Goal: Communication & Community: Answer question/provide support

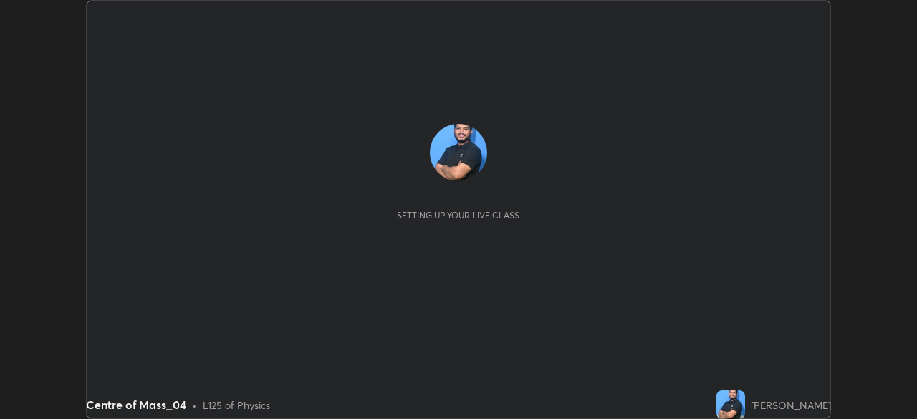
scroll to position [419, 917]
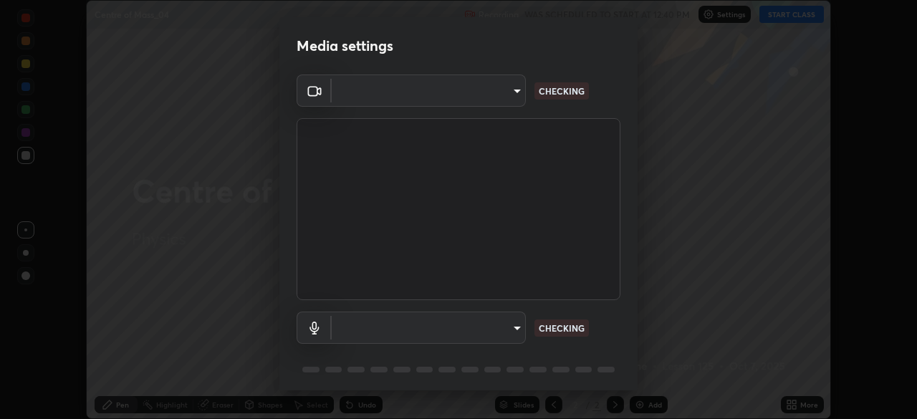
type input "42eedb4cbee02ec42c9028c39bedd4a7ae86d6e40c35e4cd3147f757c1341186"
type input "f9bc58b5e3a4a68ec7291de591101004baba399b23c8e7322324f775d3474b2b"
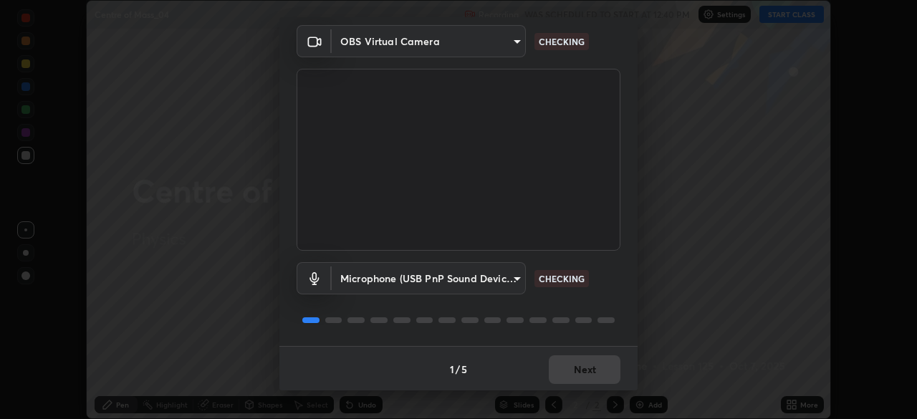
scroll to position [50, 0]
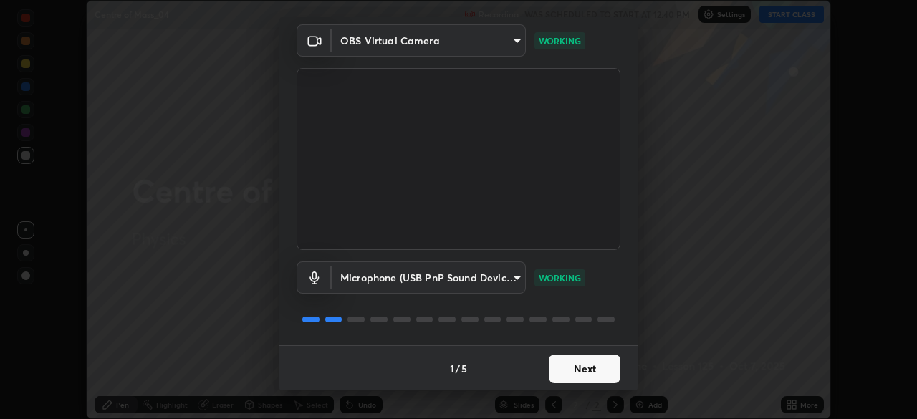
click at [573, 365] on button "Next" at bounding box center [585, 369] width 72 height 29
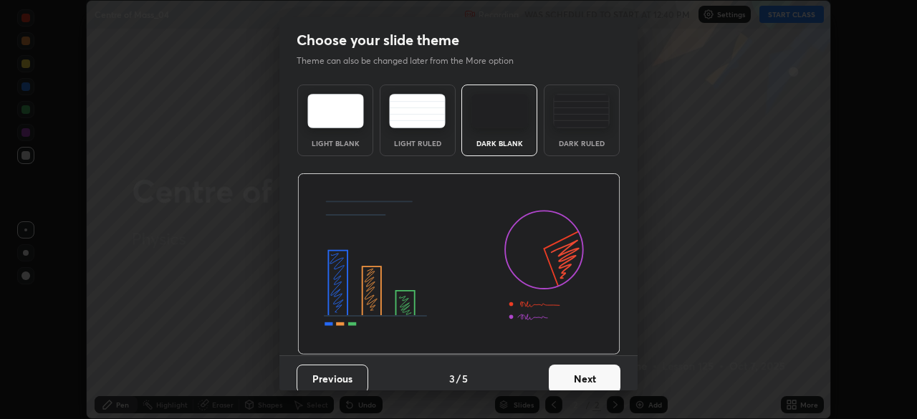
click at [582, 374] on button "Next" at bounding box center [585, 379] width 72 height 29
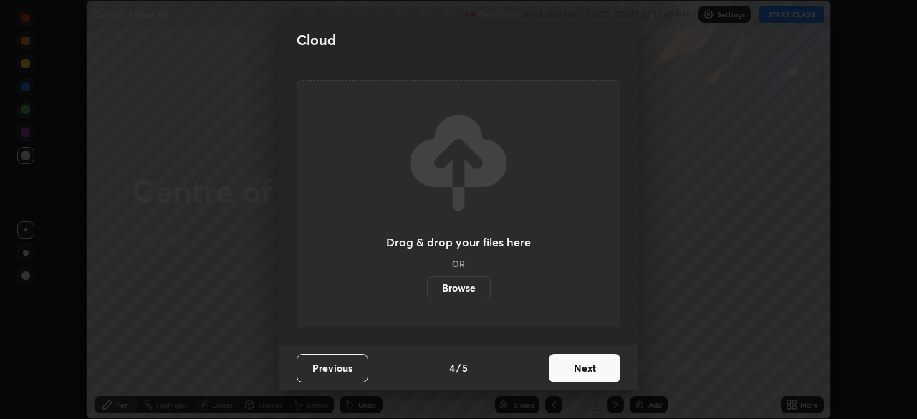
click at [585, 371] on button "Next" at bounding box center [585, 368] width 72 height 29
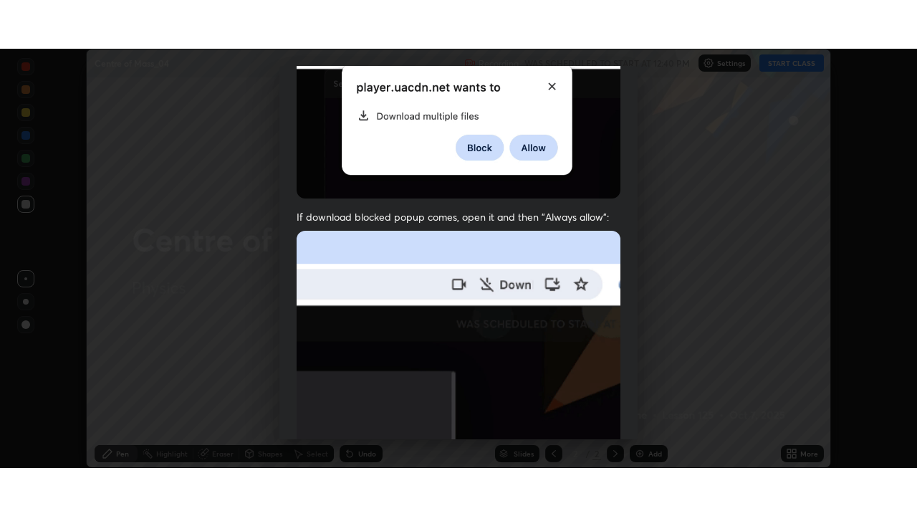
scroll to position [343, 0]
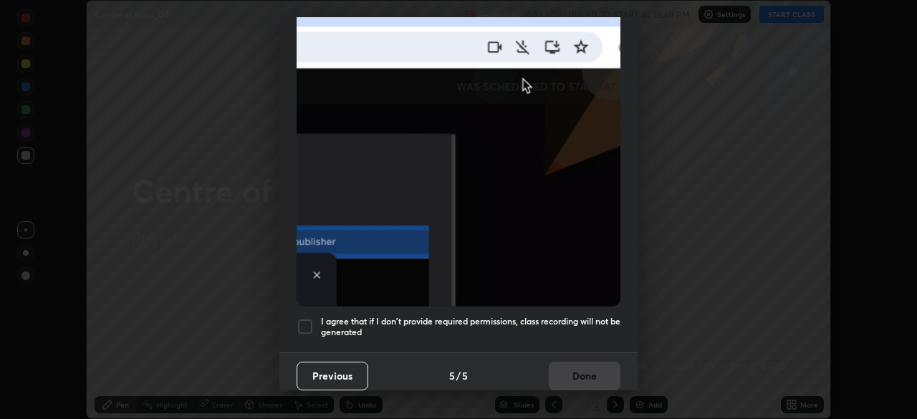
click at [304, 318] on div at bounding box center [305, 326] width 17 height 17
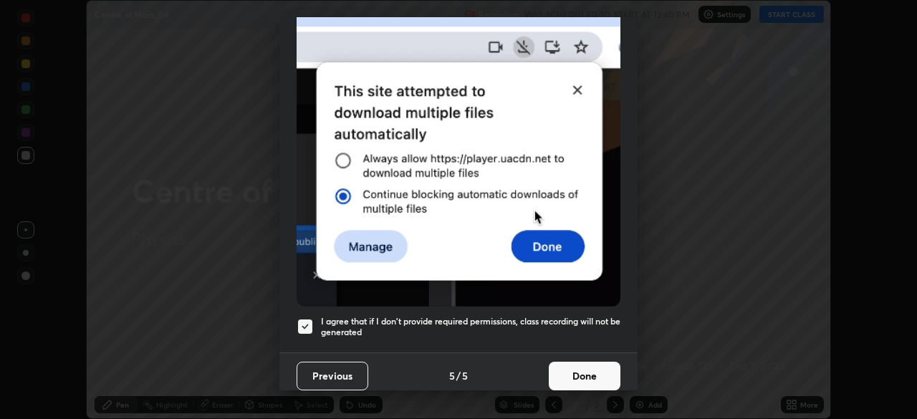
click at [586, 371] on button "Done" at bounding box center [585, 376] width 72 height 29
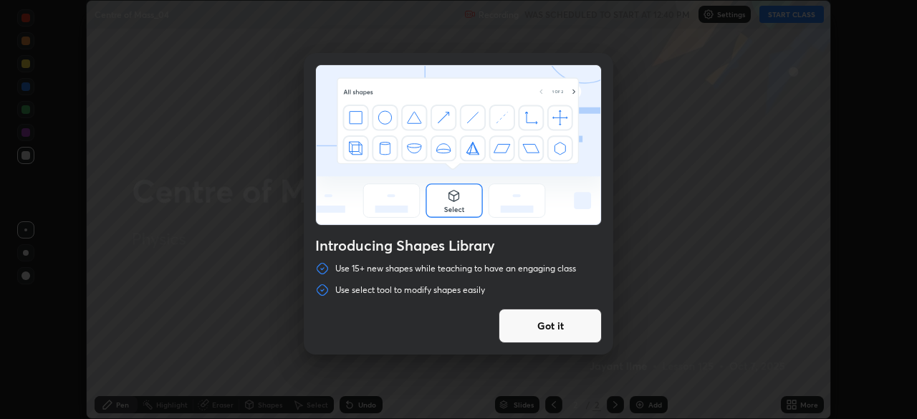
click at [563, 332] on button "Got it" at bounding box center [550, 326] width 103 height 34
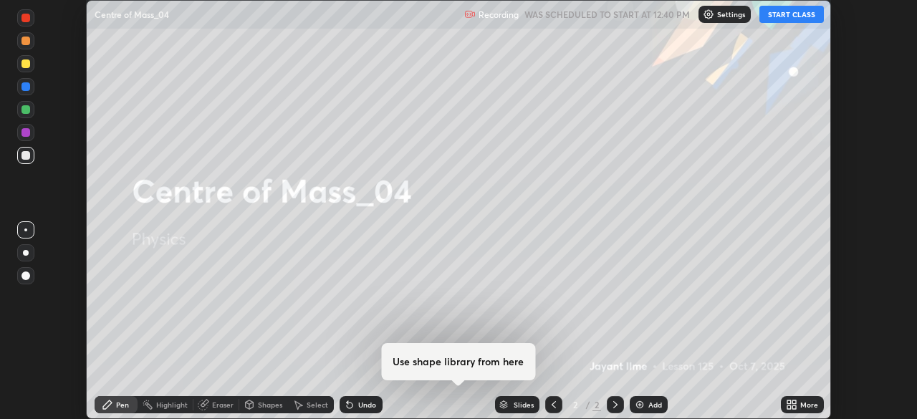
click at [796, 16] on button "START CLASS" at bounding box center [792, 14] width 64 height 17
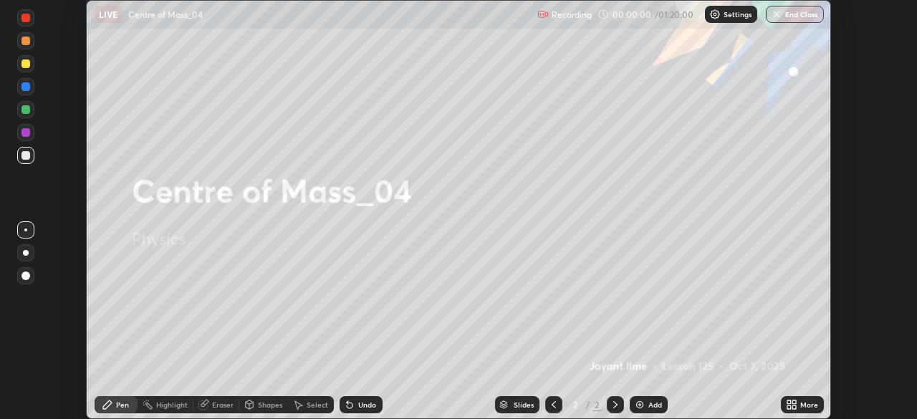
click at [805, 411] on div "More" at bounding box center [802, 404] width 43 height 17
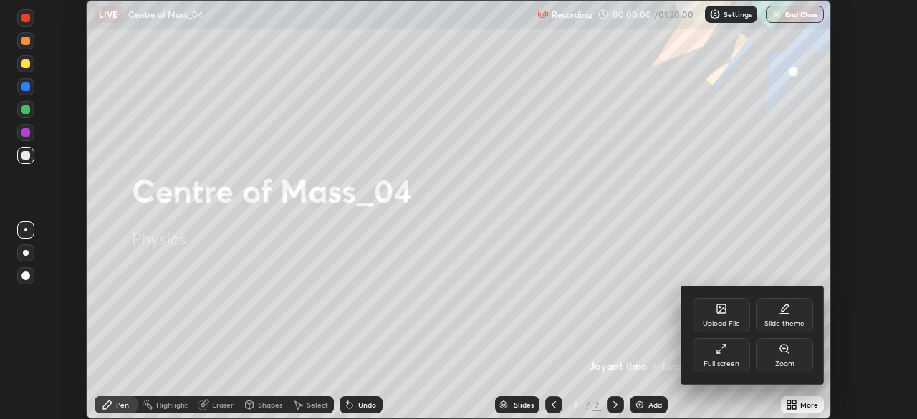
click at [735, 363] on div "Full screen" at bounding box center [722, 363] width 36 height 7
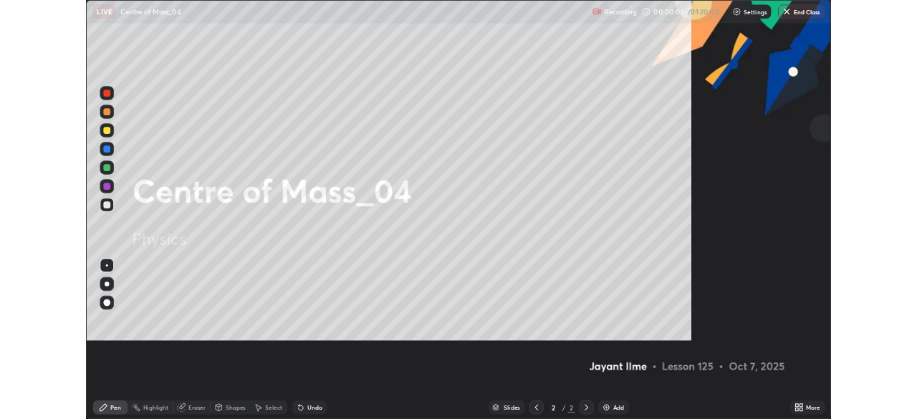
scroll to position [516, 917]
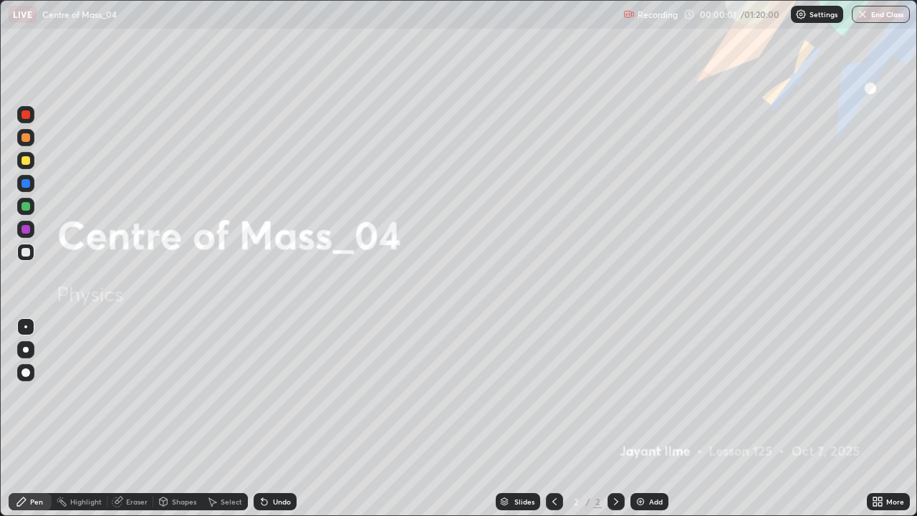
click at [647, 419] on div "Add" at bounding box center [650, 501] width 38 height 17
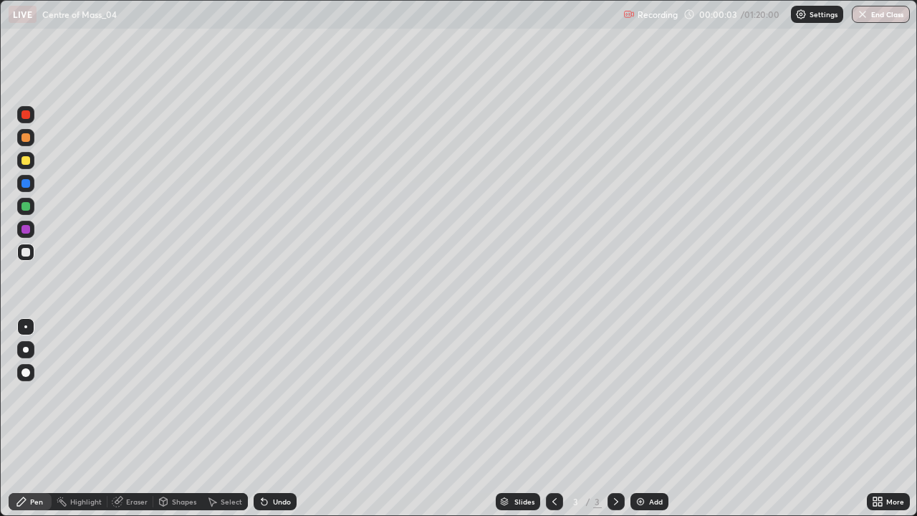
click at [27, 373] on div at bounding box center [25, 372] width 9 height 9
click at [26, 161] on div at bounding box center [25, 160] width 9 height 9
click at [30, 259] on div at bounding box center [25, 252] width 17 height 17
click at [27, 166] on div at bounding box center [25, 160] width 17 height 17
click at [26, 252] on div at bounding box center [25, 252] width 9 height 9
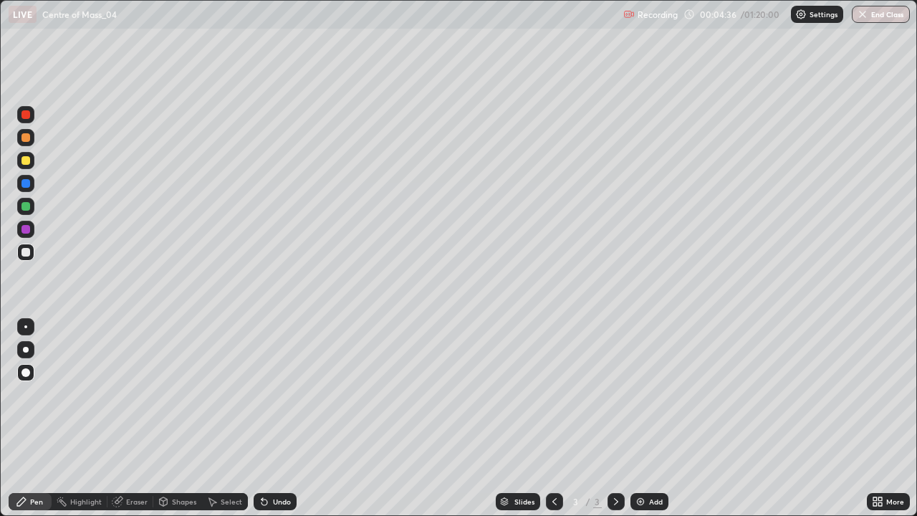
click at [128, 419] on div "Eraser" at bounding box center [130, 501] width 46 height 17
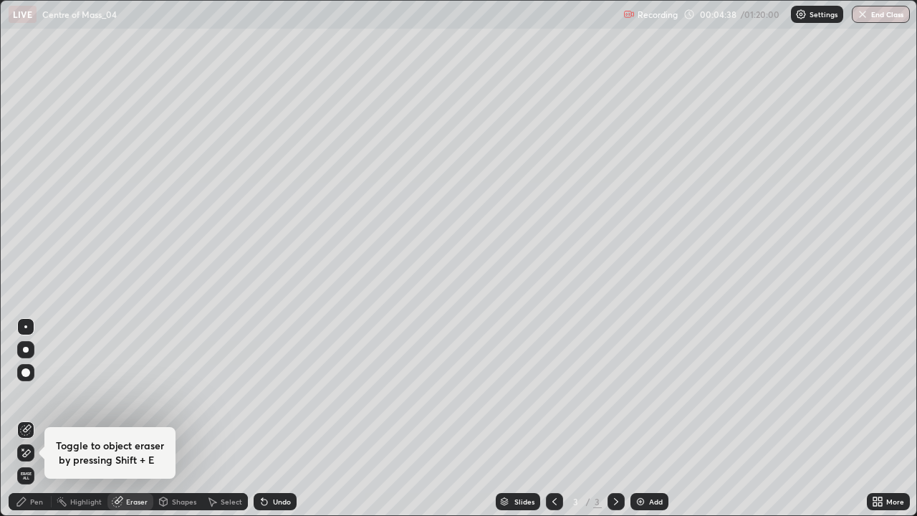
click at [37, 419] on div "Pen" at bounding box center [30, 501] width 43 height 17
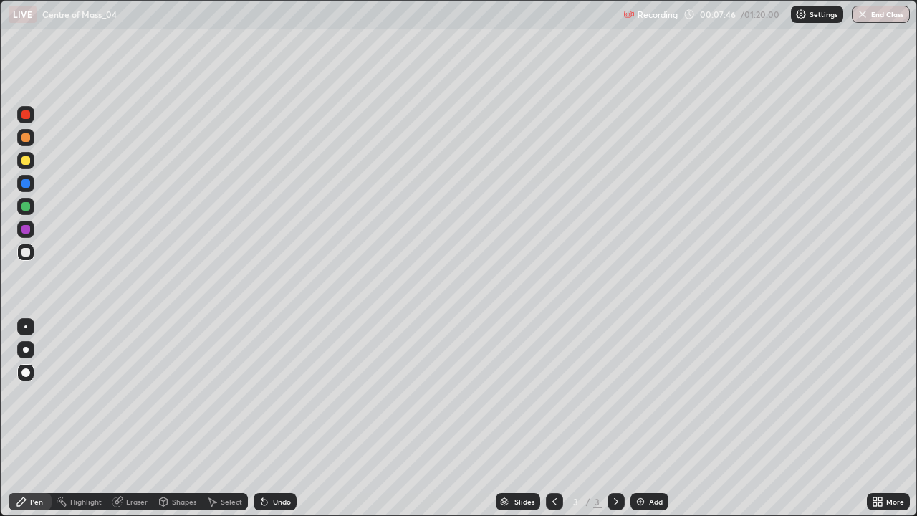
click at [642, 419] on img at bounding box center [640, 501] width 11 height 11
click at [29, 163] on div at bounding box center [25, 160] width 9 height 9
click at [27, 255] on div at bounding box center [25, 252] width 9 height 9
click at [26, 184] on div at bounding box center [25, 183] width 9 height 9
click at [32, 255] on div at bounding box center [25, 252] width 17 height 17
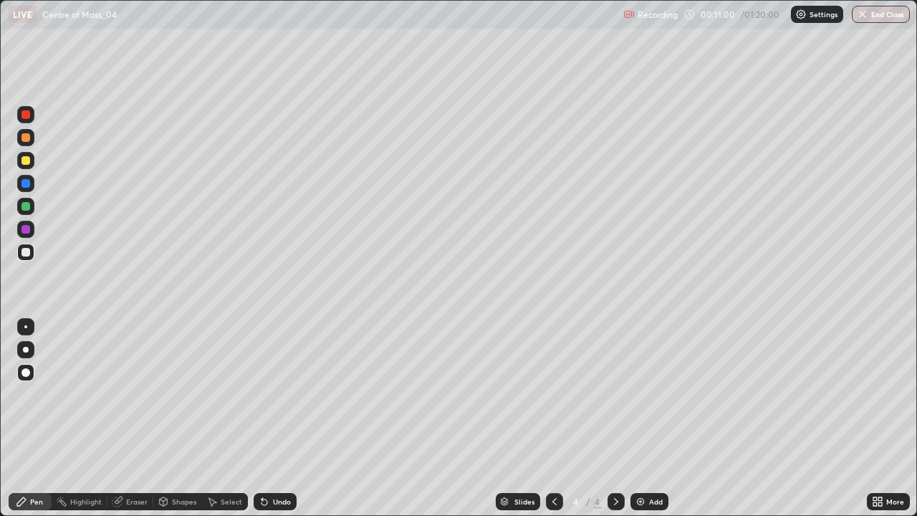
click at [274, 419] on div "Undo" at bounding box center [282, 501] width 18 height 7
click at [23, 167] on div at bounding box center [25, 160] width 17 height 17
click at [28, 253] on div at bounding box center [25, 252] width 9 height 9
click at [646, 419] on div "Add" at bounding box center [650, 501] width 38 height 17
click at [31, 162] on div at bounding box center [25, 160] width 17 height 17
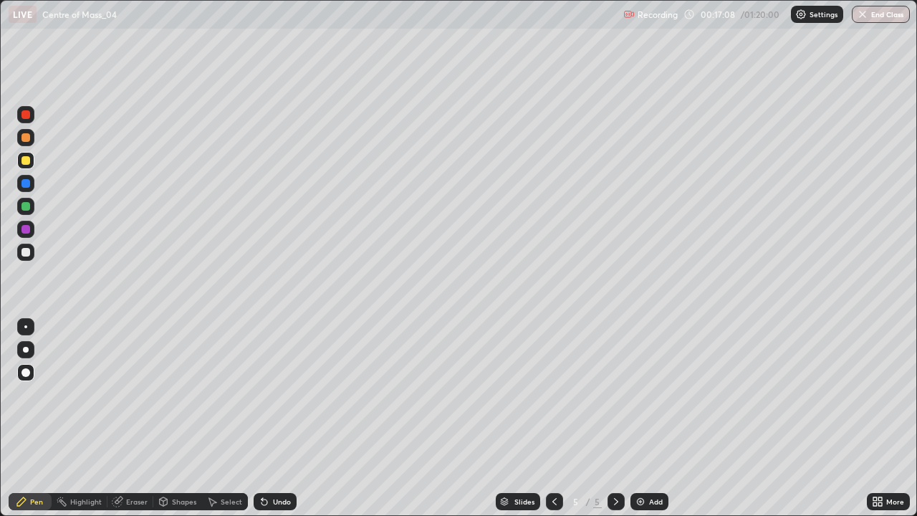
click at [28, 257] on div at bounding box center [25, 252] width 17 height 17
click at [29, 161] on div at bounding box center [25, 160] width 9 height 9
click at [27, 255] on div at bounding box center [25, 252] width 9 height 9
click at [32, 165] on div at bounding box center [25, 160] width 17 height 17
click at [0, 403] on div "Setting up your live class" at bounding box center [458, 258] width 917 height 516
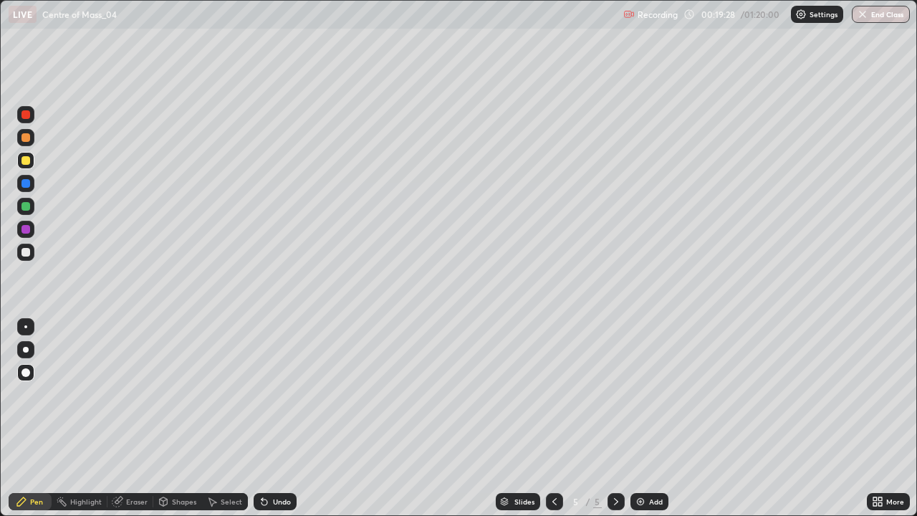
click at [649, 419] on div "Add" at bounding box center [656, 501] width 14 height 7
click at [27, 248] on div at bounding box center [25, 252] width 9 height 9
click at [27, 206] on div at bounding box center [25, 206] width 9 height 9
click at [27, 252] on div at bounding box center [25, 252] width 9 height 9
click at [26, 206] on div at bounding box center [25, 206] width 9 height 9
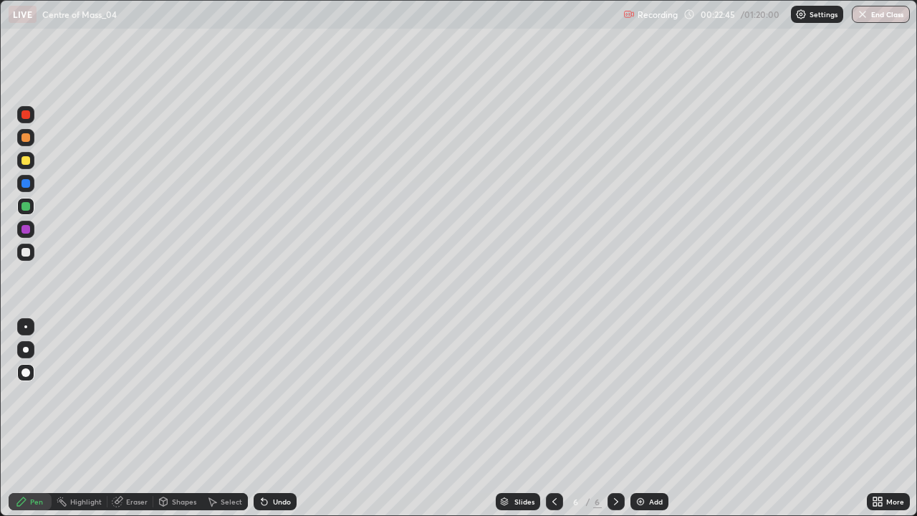
click at [31, 252] on div at bounding box center [25, 252] width 17 height 17
click at [26, 163] on div at bounding box center [25, 160] width 9 height 9
click at [25, 189] on div at bounding box center [25, 183] width 17 height 17
click at [26, 253] on div at bounding box center [25, 252] width 9 height 9
click at [27, 254] on div at bounding box center [25, 252] width 9 height 9
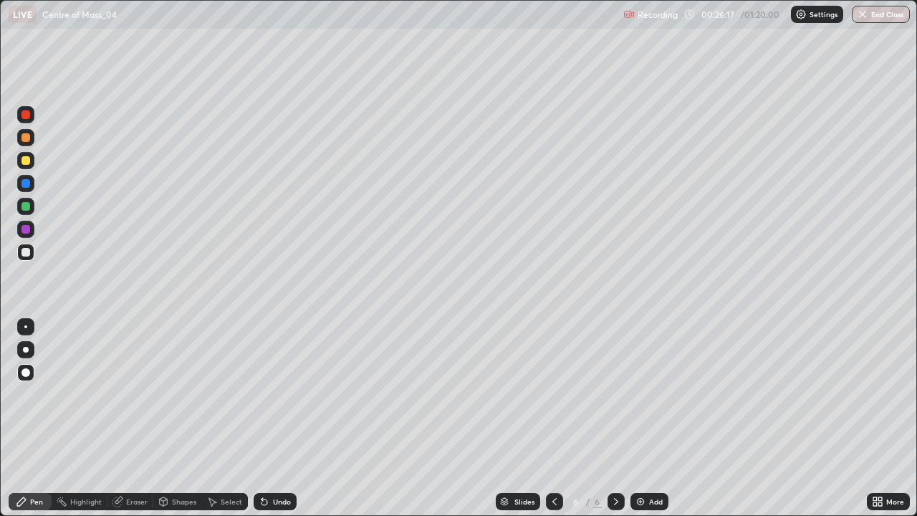
click at [659, 419] on div "Add" at bounding box center [656, 501] width 14 height 7
click at [27, 161] on div at bounding box center [25, 160] width 9 height 9
click at [27, 254] on div at bounding box center [25, 252] width 9 height 9
click at [880, 419] on icon at bounding box center [881, 504] width 4 height 4
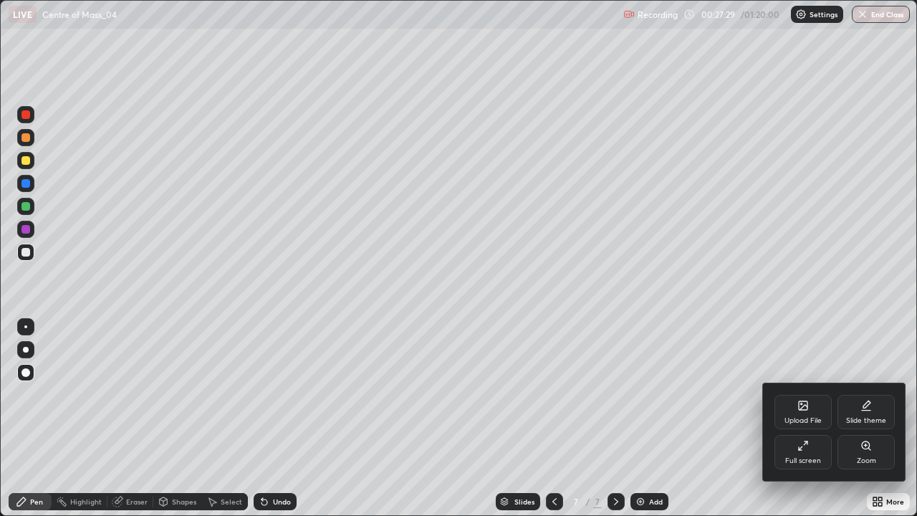
click at [801, 419] on div "Full screen" at bounding box center [803, 452] width 57 height 34
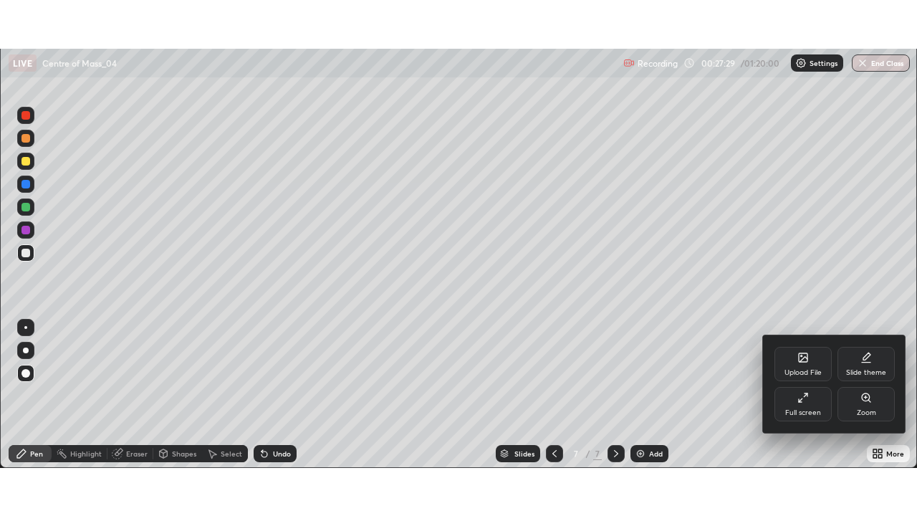
scroll to position [71242, 70745]
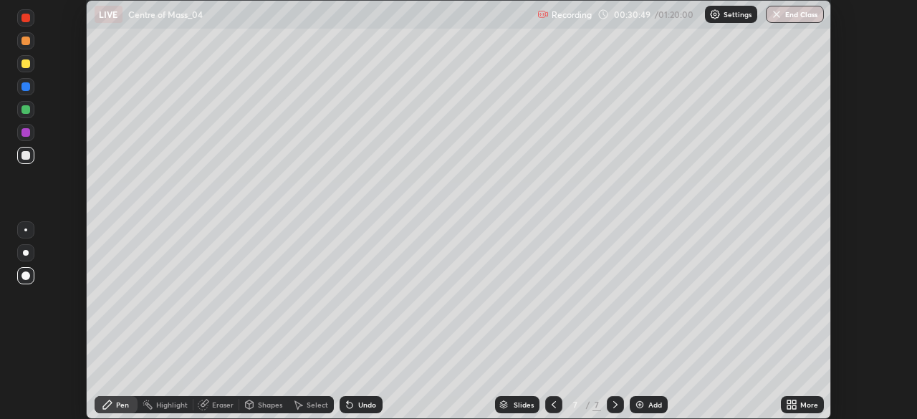
click at [803, 408] on div "More" at bounding box center [809, 404] width 18 height 7
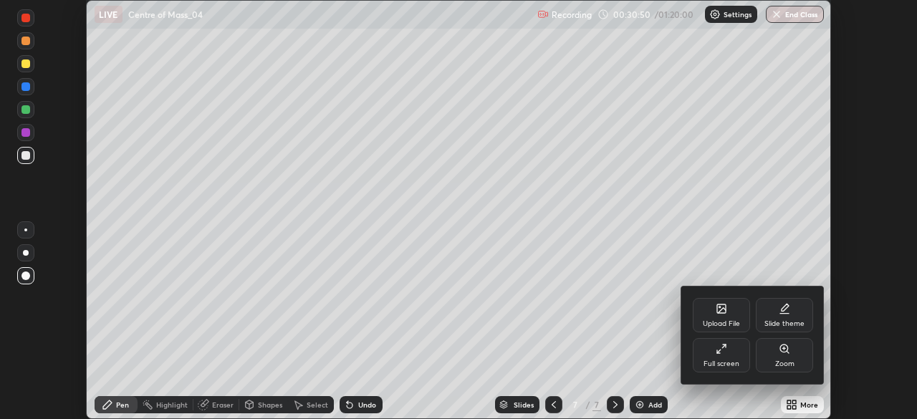
click at [739, 360] on div "Full screen" at bounding box center [721, 355] width 57 height 34
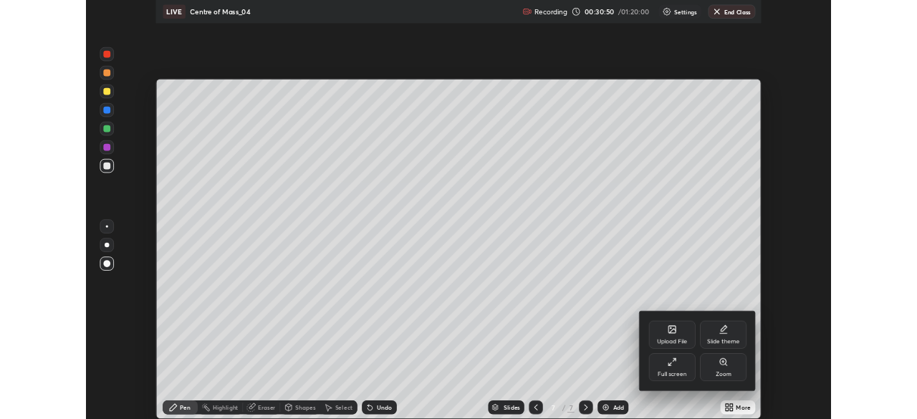
scroll to position [516, 917]
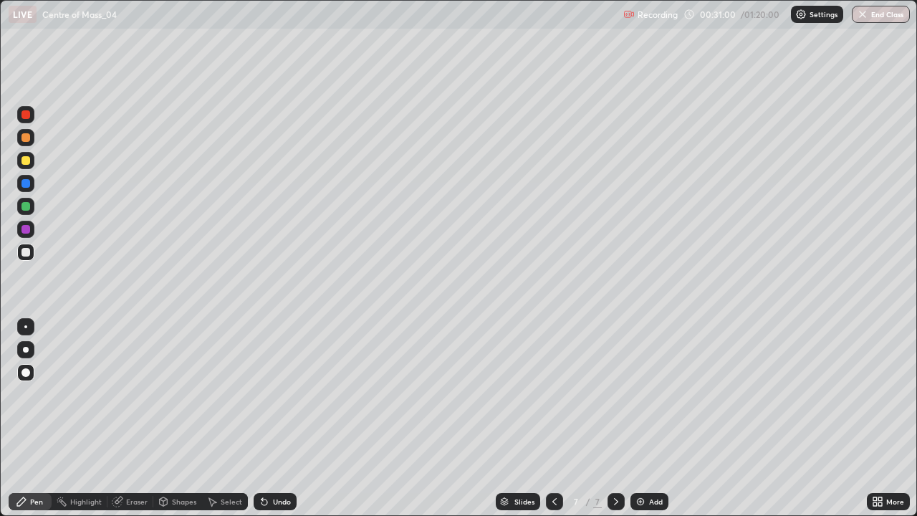
click at [132, 419] on div "Eraser" at bounding box center [136, 501] width 21 height 7
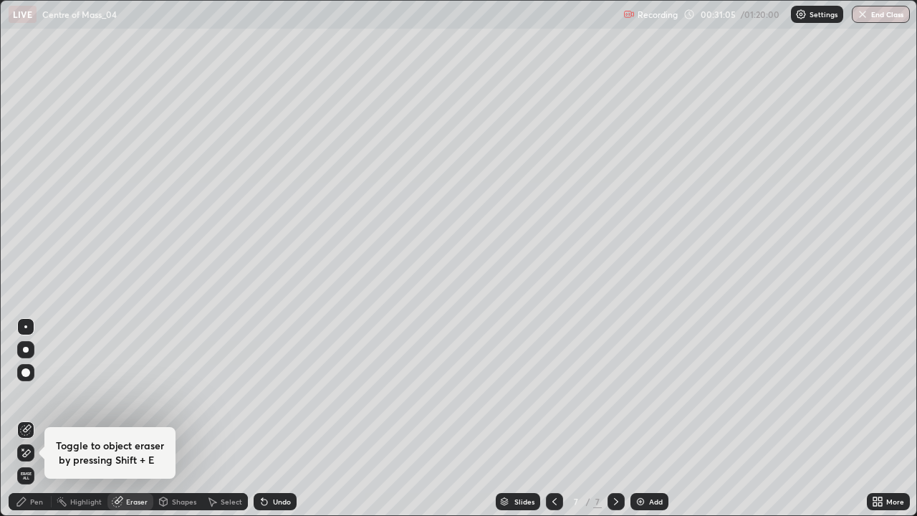
click at [35, 419] on div "Pen" at bounding box center [30, 501] width 43 height 17
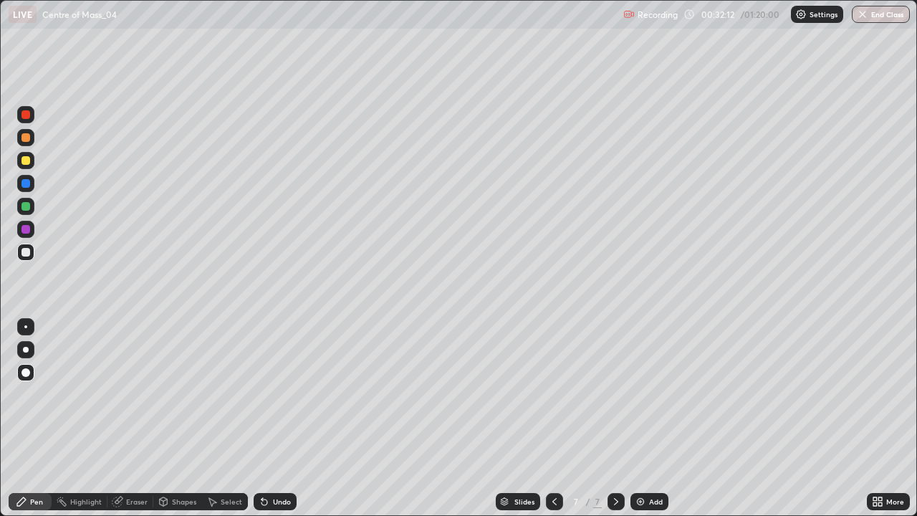
click at [33, 162] on div at bounding box center [25, 160] width 17 height 17
click at [27, 254] on div at bounding box center [25, 252] width 9 height 9
click at [27, 167] on div at bounding box center [25, 160] width 17 height 17
click at [645, 419] on img at bounding box center [640, 501] width 11 height 11
click at [27, 248] on div at bounding box center [25, 252] width 9 height 9
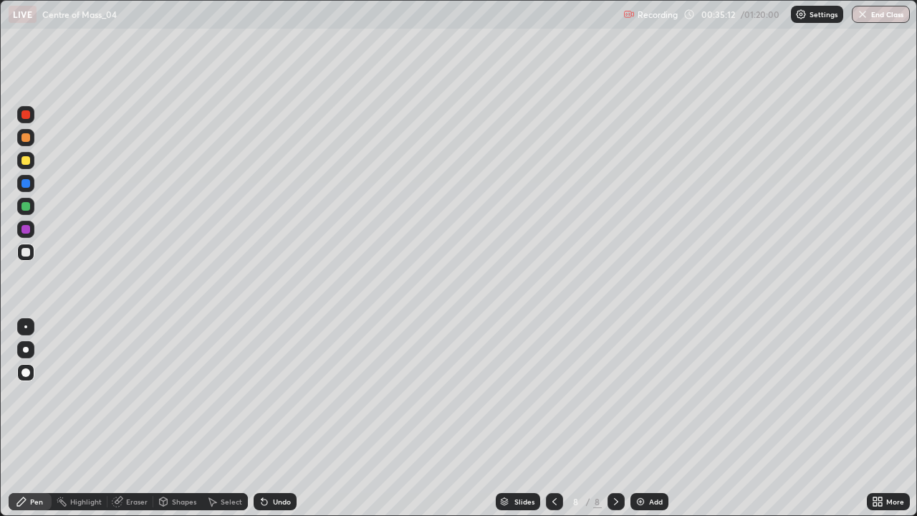
click at [27, 208] on div at bounding box center [25, 206] width 9 height 9
click at [99, 419] on div "Highlight" at bounding box center [80, 501] width 56 height 17
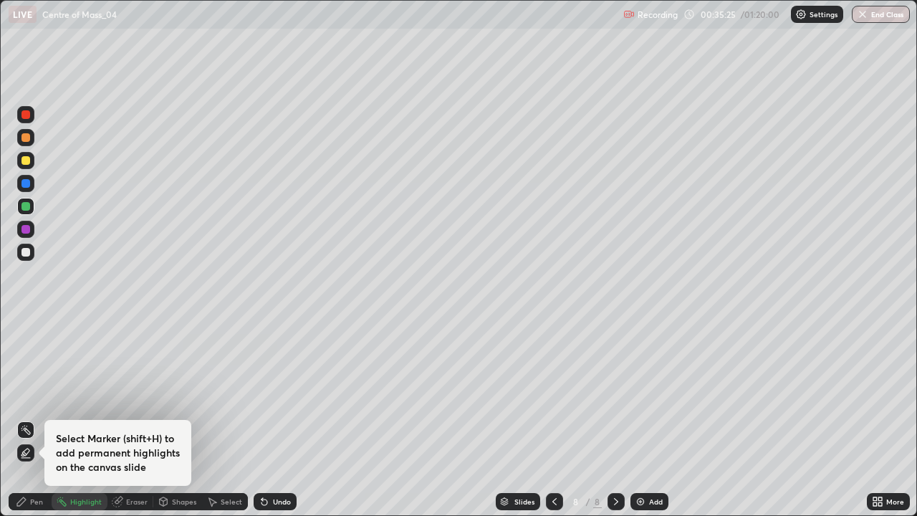
click at [101, 419] on div "Select Marker (shift+H) to add permanent highlights on the canvas slide" at bounding box center [117, 453] width 147 height 66
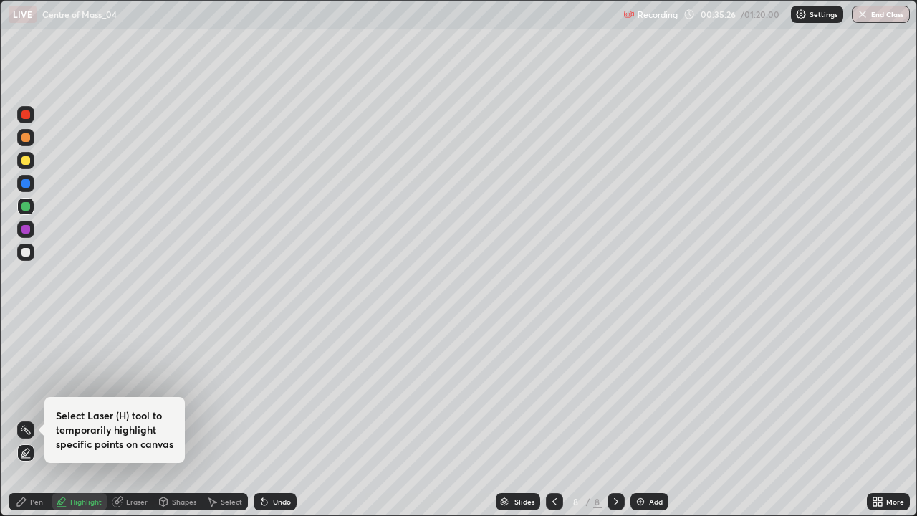
click at [102, 419] on div "Highlight" at bounding box center [80, 501] width 56 height 29
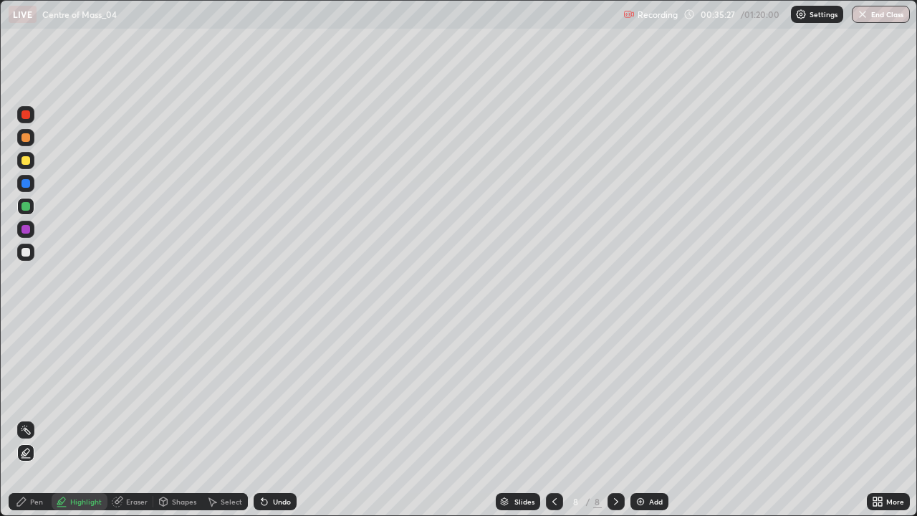
click at [110, 419] on div "Eraser" at bounding box center [130, 501] width 46 height 29
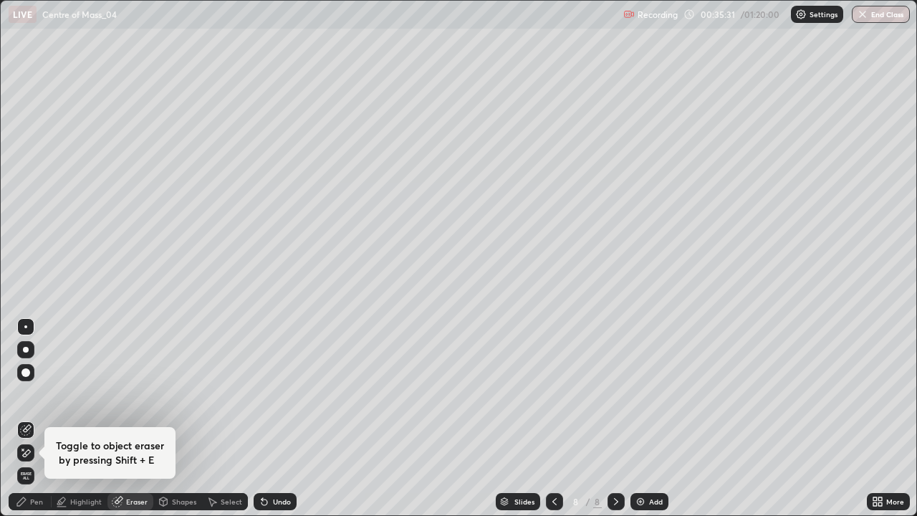
click at [37, 419] on div "Pen" at bounding box center [36, 501] width 13 height 7
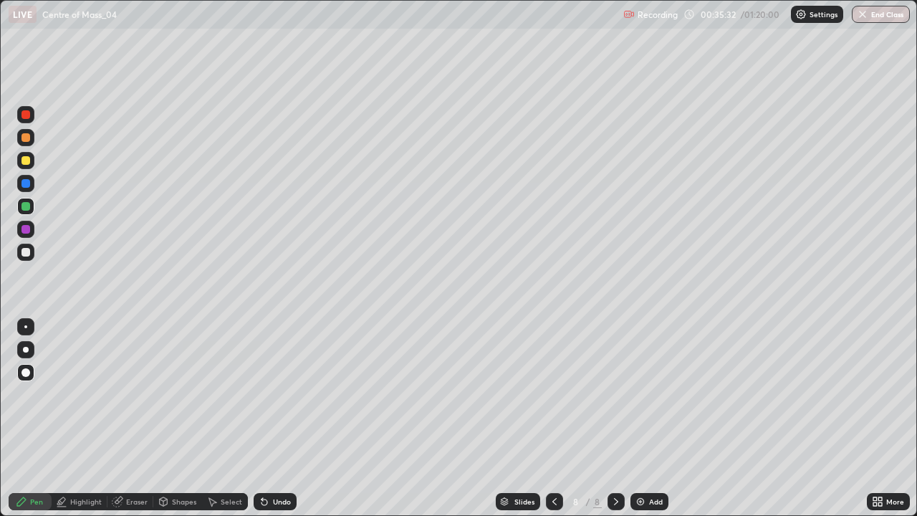
click at [27, 258] on div at bounding box center [25, 252] width 17 height 17
click at [27, 205] on div at bounding box center [25, 206] width 9 height 9
click at [27, 258] on div at bounding box center [25, 252] width 17 height 17
click at [649, 419] on div "Add" at bounding box center [656, 501] width 14 height 7
click at [28, 164] on div at bounding box center [25, 160] width 9 height 9
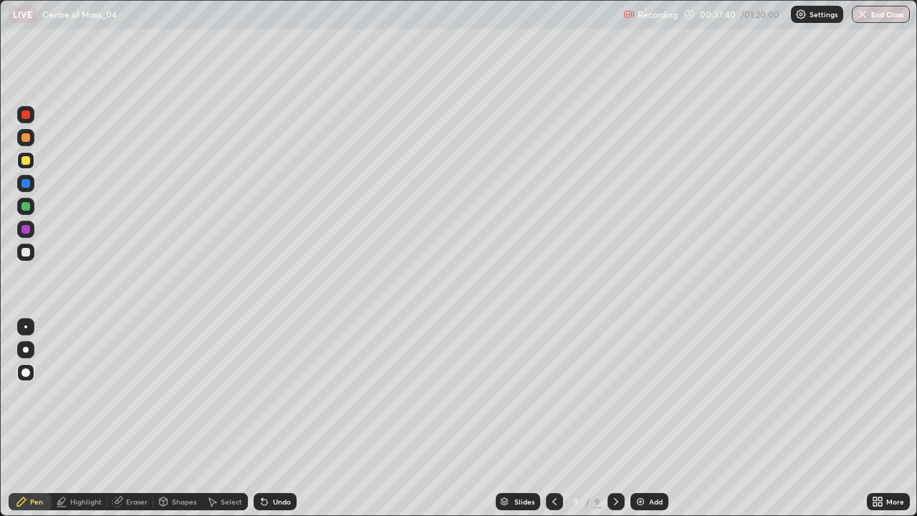
click at [279, 419] on div "Undo" at bounding box center [282, 501] width 18 height 7
click at [27, 252] on div at bounding box center [25, 252] width 9 height 9
click at [26, 161] on div at bounding box center [25, 160] width 9 height 9
click at [26, 206] on div at bounding box center [25, 206] width 9 height 9
click at [22, 187] on div at bounding box center [25, 183] width 9 height 9
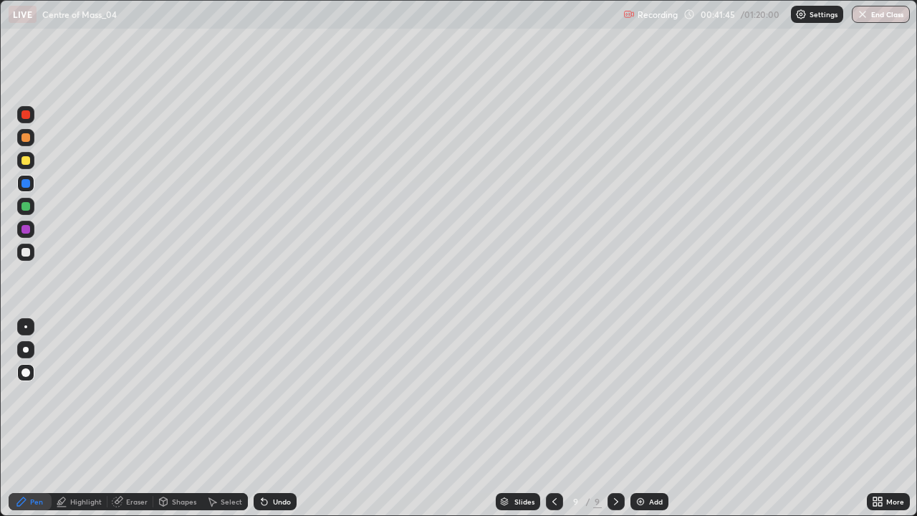
click at [27, 254] on div at bounding box center [25, 252] width 9 height 9
click at [553, 419] on icon at bounding box center [554, 501] width 11 height 11
click at [613, 419] on icon at bounding box center [616, 501] width 11 height 11
click at [612, 419] on icon at bounding box center [616, 501] width 11 height 11
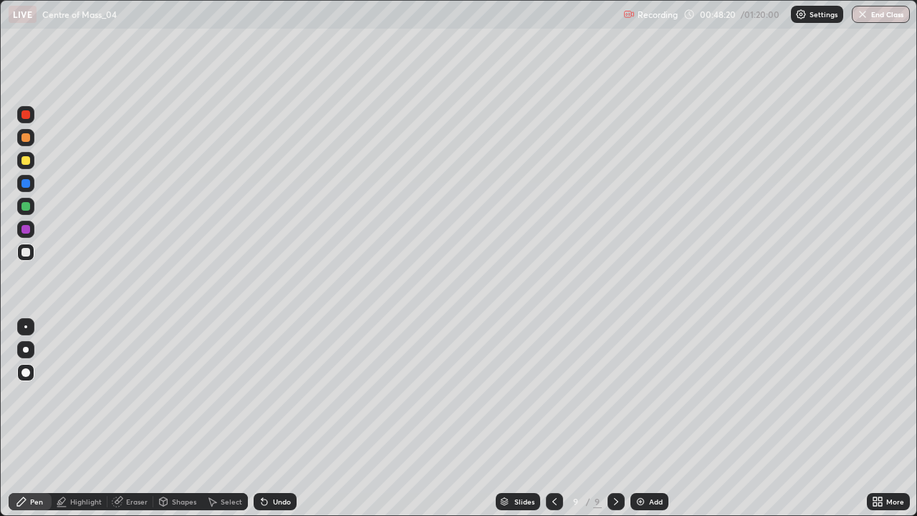
click at [637, 419] on img at bounding box center [640, 501] width 11 height 11
click at [651, 419] on div "Add" at bounding box center [656, 501] width 14 height 7
click at [28, 206] on div at bounding box center [25, 206] width 9 height 9
click at [27, 253] on div at bounding box center [25, 252] width 9 height 9
click at [26, 252] on div at bounding box center [25, 252] width 9 height 9
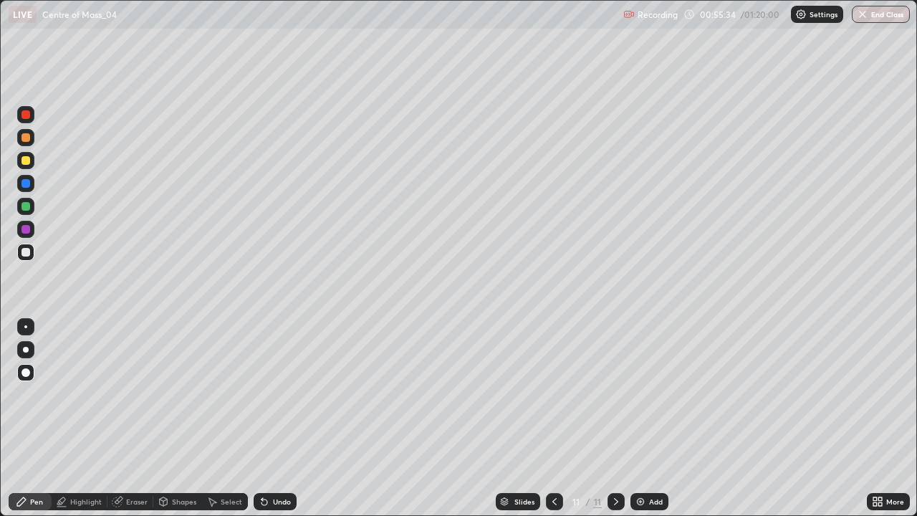
click at [639, 419] on img at bounding box center [640, 501] width 11 height 11
click at [28, 161] on div at bounding box center [25, 160] width 9 height 9
click at [29, 255] on div at bounding box center [25, 252] width 9 height 9
click at [26, 161] on div at bounding box center [25, 160] width 9 height 9
click at [29, 252] on div at bounding box center [25, 252] width 9 height 9
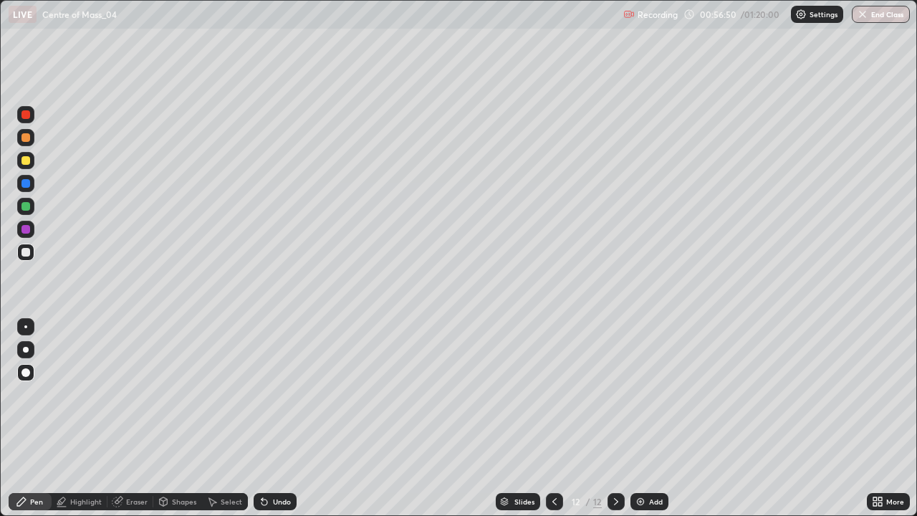
click at [27, 183] on div at bounding box center [25, 183] width 9 height 9
click at [28, 185] on div at bounding box center [25, 183] width 9 height 9
click at [27, 159] on div at bounding box center [25, 160] width 9 height 9
click at [27, 254] on div at bounding box center [25, 252] width 9 height 9
click at [24, 185] on div at bounding box center [25, 183] width 9 height 9
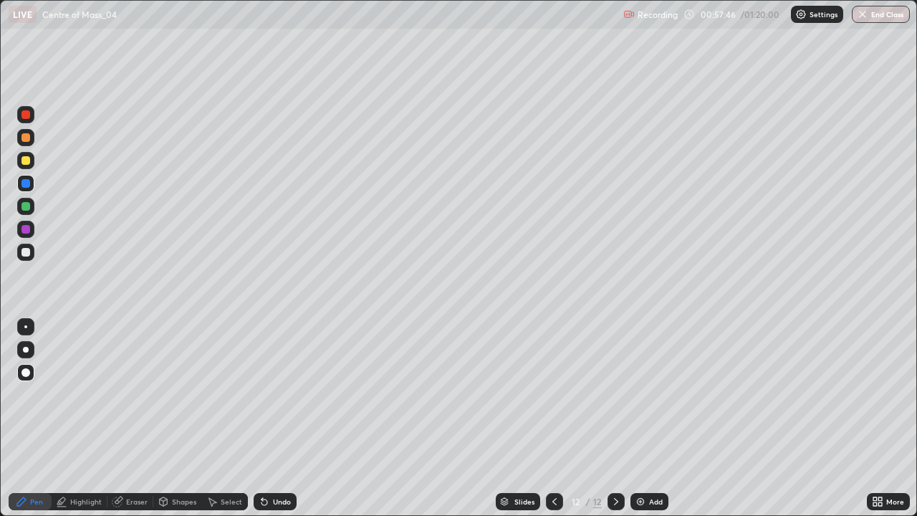
click at [27, 254] on div at bounding box center [25, 252] width 9 height 9
click at [273, 419] on div "Undo" at bounding box center [282, 501] width 18 height 7
click at [27, 205] on div at bounding box center [25, 206] width 9 height 9
click at [639, 419] on img at bounding box center [640, 501] width 11 height 11
click at [26, 258] on div at bounding box center [25, 252] width 17 height 17
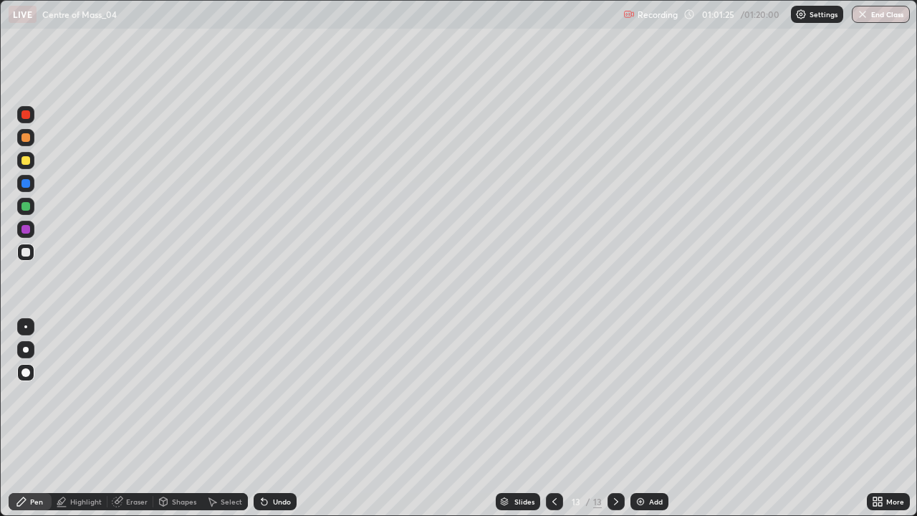
click at [27, 166] on div at bounding box center [25, 160] width 17 height 17
click at [27, 249] on div at bounding box center [25, 252] width 9 height 9
click at [551, 419] on icon at bounding box center [554, 501] width 11 height 11
click at [618, 419] on div at bounding box center [616, 501] width 17 height 17
click at [279, 419] on div "Undo" at bounding box center [282, 501] width 18 height 7
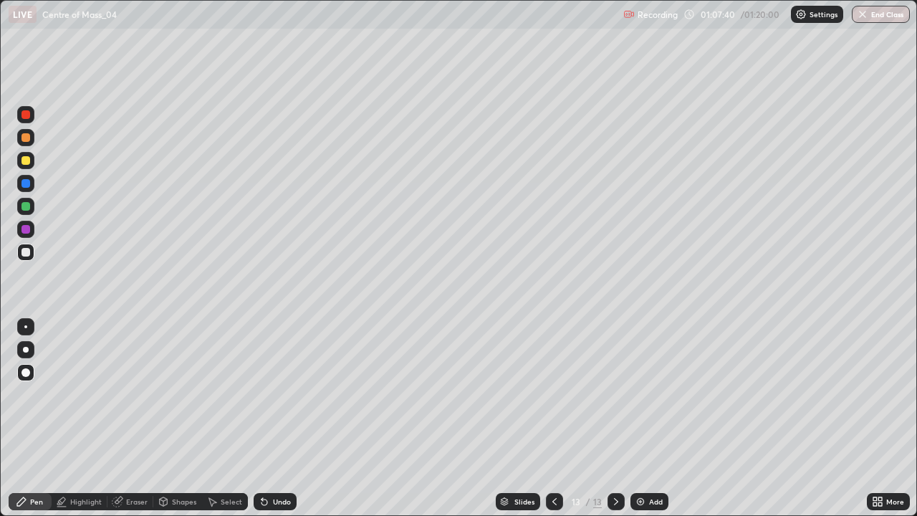
click at [278, 419] on div "Undo" at bounding box center [282, 501] width 18 height 7
click at [279, 419] on div "Undo" at bounding box center [282, 501] width 18 height 7
click at [275, 419] on div "Undo" at bounding box center [275, 501] width 43 height 17
click at [278, 419] on div "Undo" at bounding box center [275, 501] width 43 height 17
click at [282, 419] on div "Undo" at bounding box center [282, 501] width 18 height 7
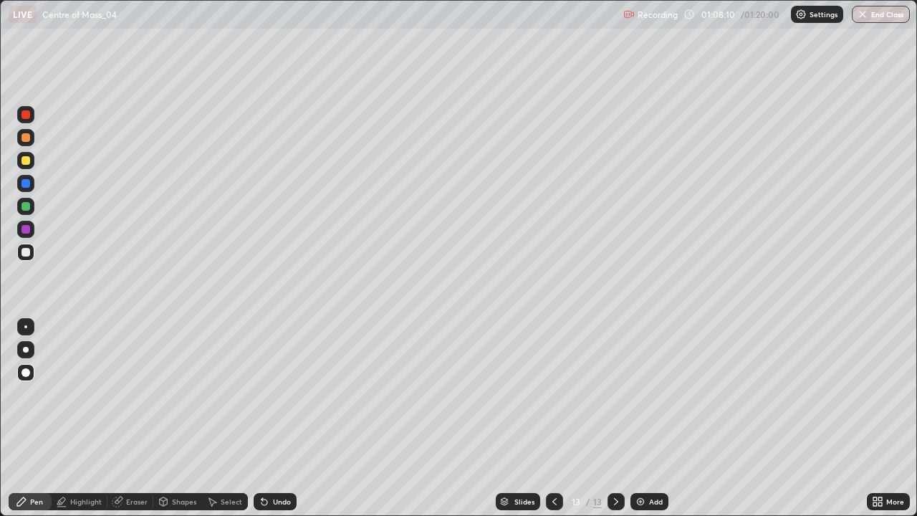
click at [26, 206] on div at bounding box center [25, 206] width 9 height 9
click at [547, 419] on div at bounding box center [554, 501] width 17 height 17
click at [549, 419] on icon at bounding box center [554, 501] width 11 height 11
click at [615, 419] on icon at bounding box center [616, 501] width 4 height 7
click at [612, 419] on icon at bounding box center [616, 501] width 11 height 11
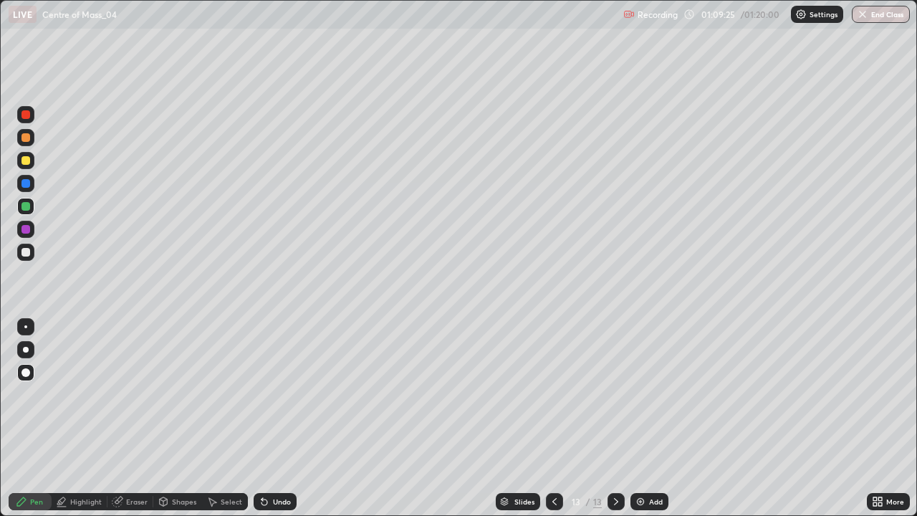
click at [176, 419] on div "Shapes" at bounding box center [184, 501] width 24 height 7
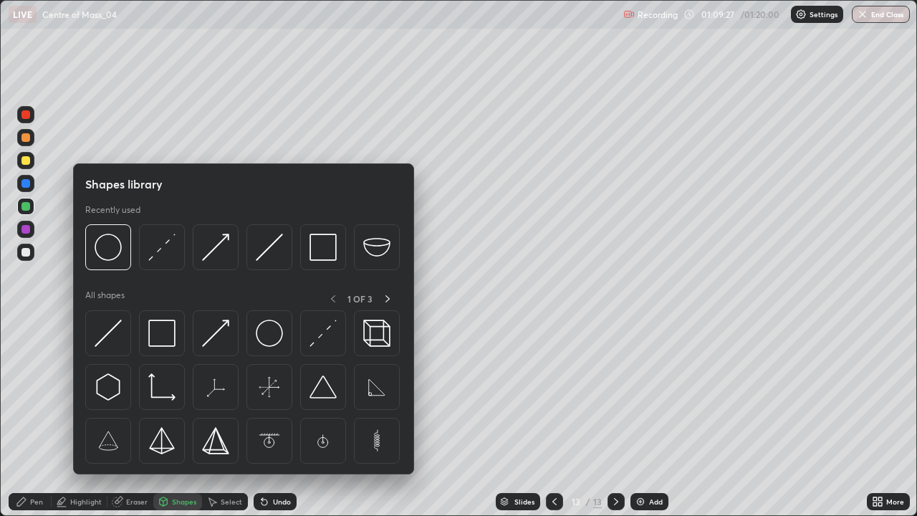
click at [96, 419] on div "Highlight" at bounding box center [86, 501] width 32 height 7
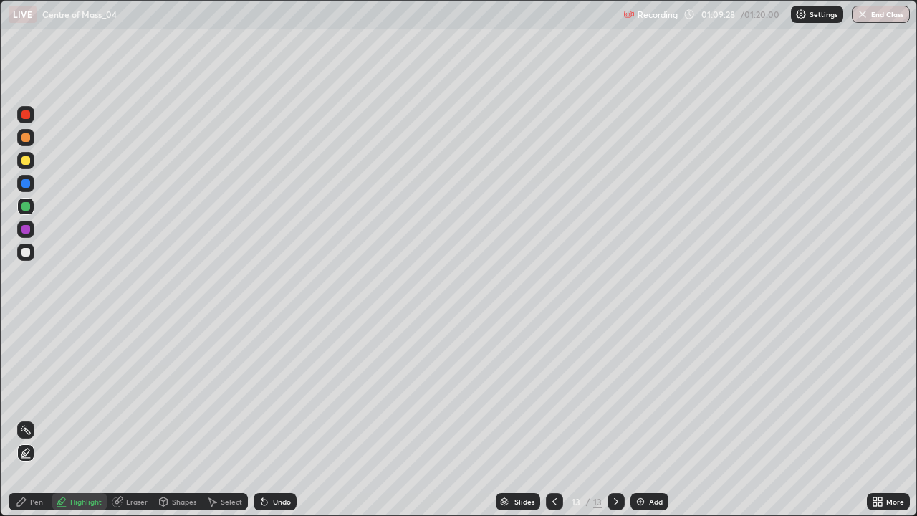
click at [219, 419] on div "Select" at bounding box center [225, 501] width 46 height 17
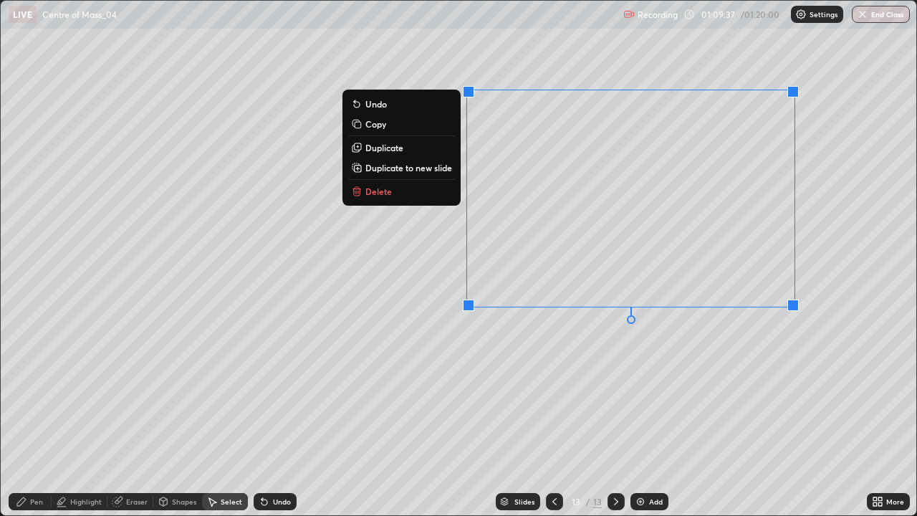
click at [409, 148] on button "Duplicate" at bounding box center [401, 147] width 107 height 17
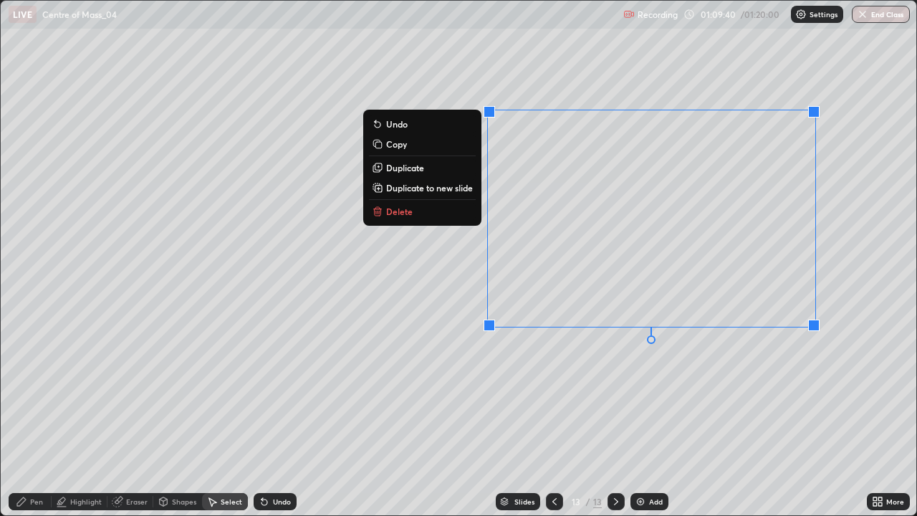
click at [443, 188] on p "Duplicate to new slide" at bounding box center [429, 187] width 87 height 11
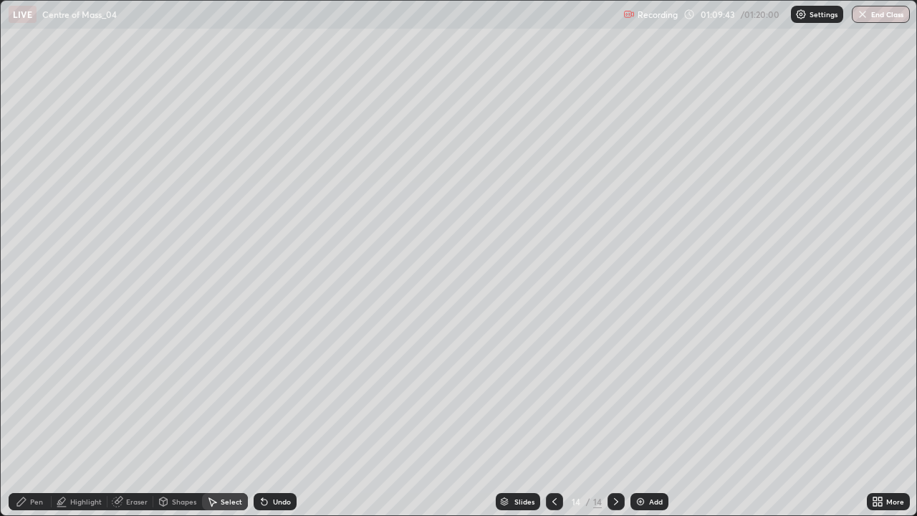
click at [29, 419] on div "Pen" at bounding box center [30, 501] width 43 height 17
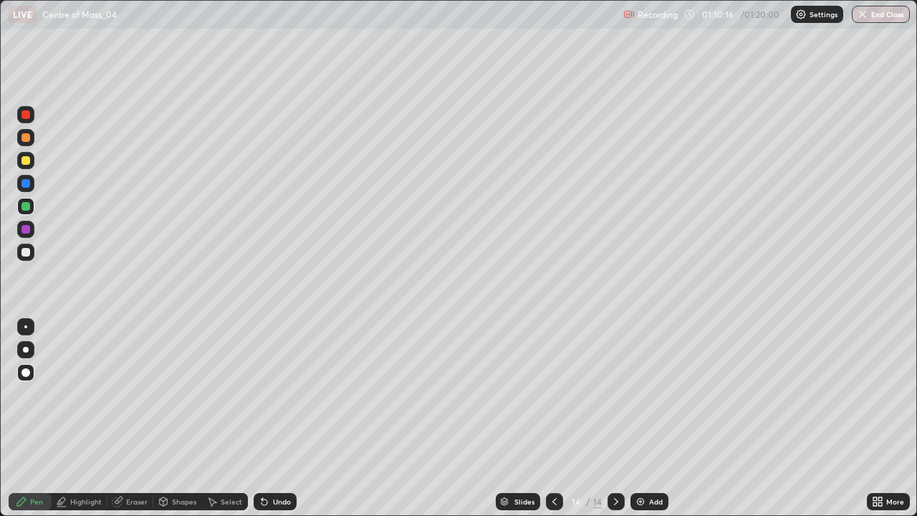
click at [28, 252] on div at bounding box center [25, 252] width 9 height 9
click at [27, 252] on div at bounding box center [25, 252] width 9 height 9
click at [873, 14] on button "End Class" at bounding box center [881, 14] width 58 height 17
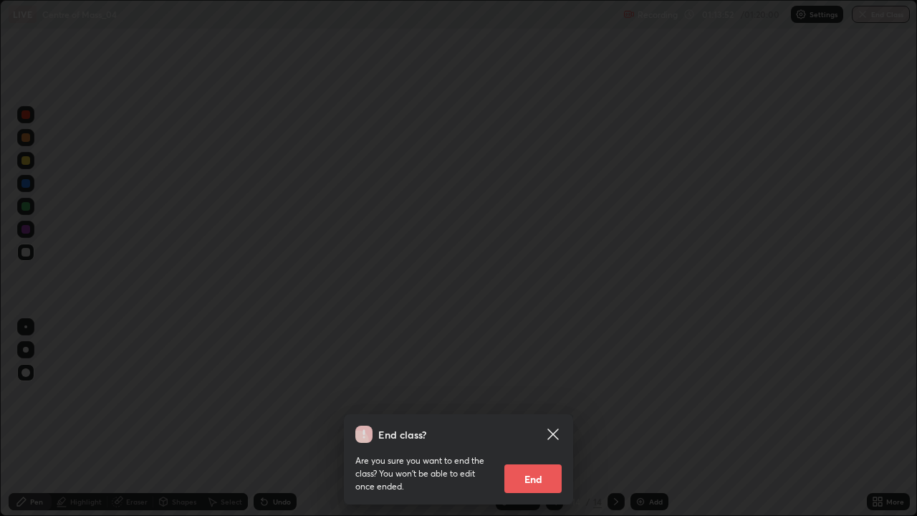
click at [537, 419] on button "End" at bounding box center [532, 478] width 57 height 29
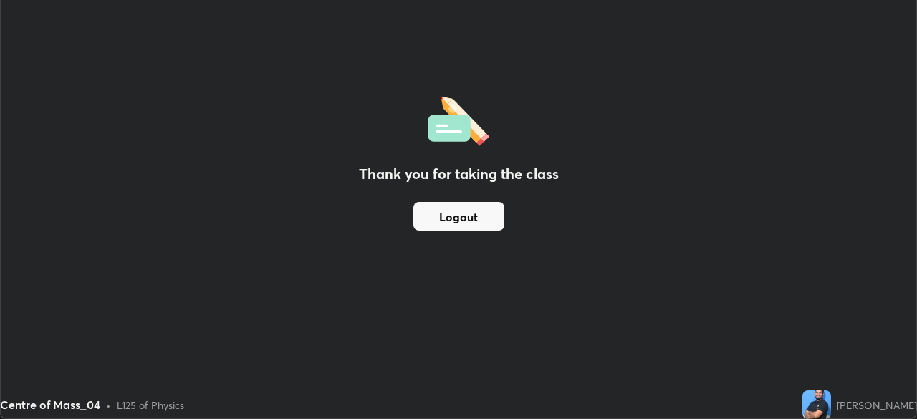
scroll to position [71242, 70745]
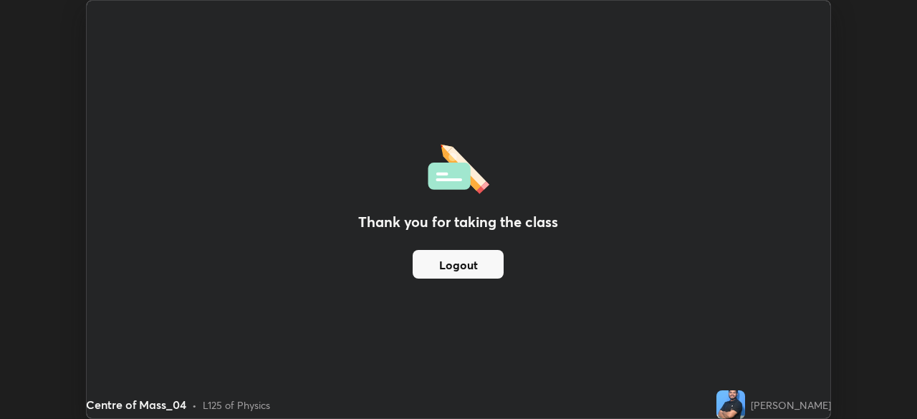
click at [787, 66] on div "Thank you for taking the class Logout" at bounding box center [459, 210] width 745 height 418
